Goal: Information Seeking & Learning: Learn about a topic

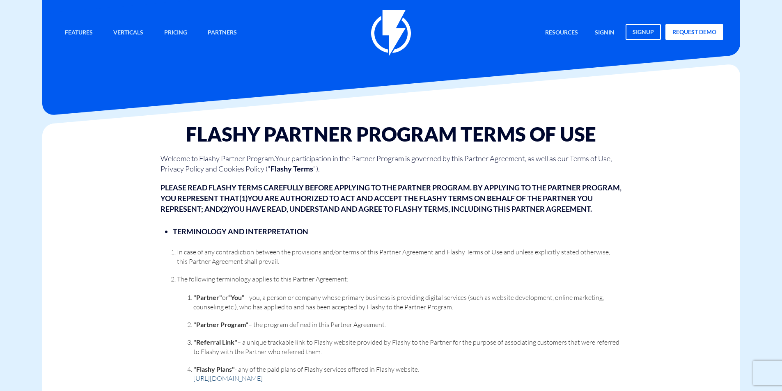
click at [230, 380] on link "https://flashy.app/pricing/" at bounding box center [227, 379] width 69 height 8
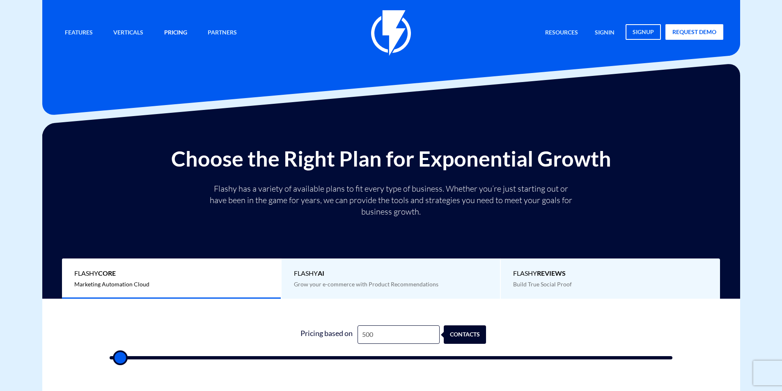
click at [173, 32] on link "Pricing" at bounding box center [175, 33] width 35 height 18
